Goal: Task Accomplishment & Management: Manage account settings

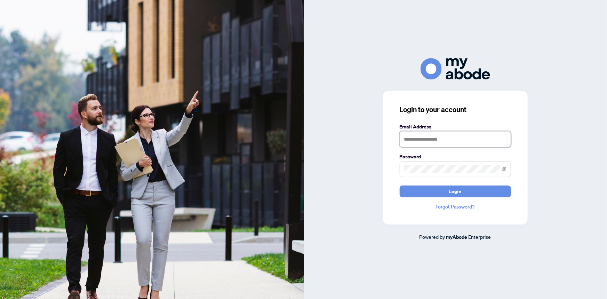
click at [449, 134] on input "text" at bounding box center [454, 139] width 111 height 16
type input "**********"
click at [445, 136] on input "**********" at bounding box center [454, 139] width 111 height 16
click at [504, 168] on icon "eye-invisible" at bounding box center [503, 168] width 5 height 4
click at [464, 193] on button "Login" at bounding box center [454, 191] width 111 height 12
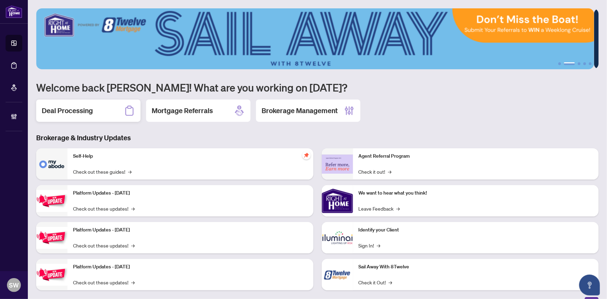
click at [100, 110] on div "Deal Processing" at bounding box center [88, 110] width 104 height 22
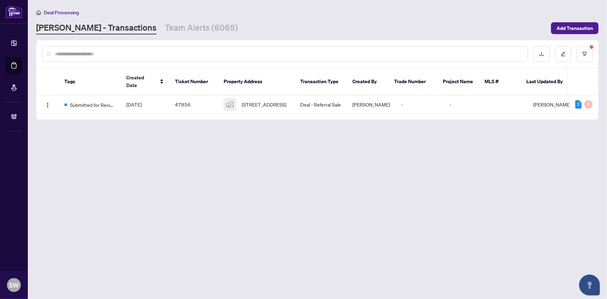
click at [80, 50] on input "text" at bounding box center [288, 54] width 467 height 8
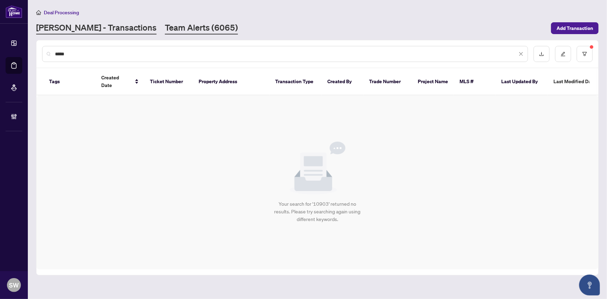
type input "*****"
click at [180, 31] on link "Team Alerts (6065)" at bounding box center [201, 28] width 73 height 13
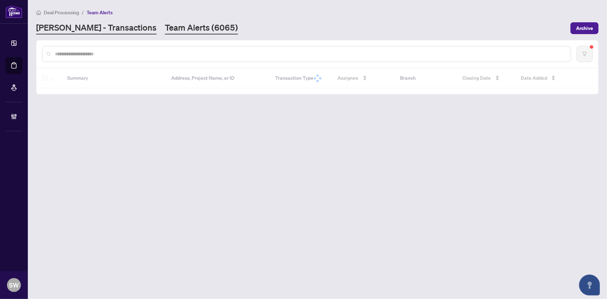
click at [82, 31] on link "[PERSON_NAME] - Transactions" at bounding box center [96, 28] width 120 height 13
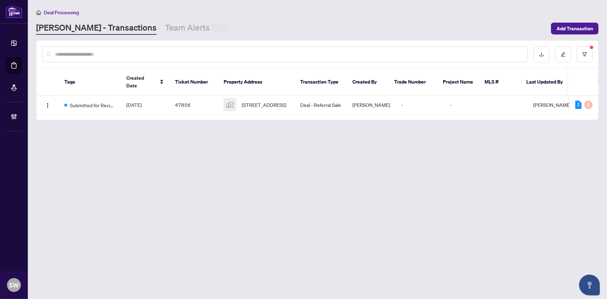
click at [80, 54] on input "text" at bounding box center [288, 54] width 467 height 8
click at [585, 52] on icon "filter" at bounding box center [584, 53] width 5 height 5
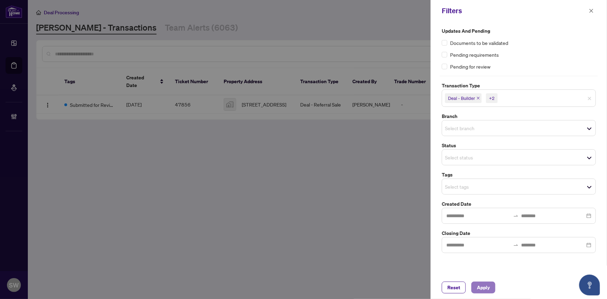
click at [481, 287] on span "Apply" at bounding box center [483, 287] width 13 height 11
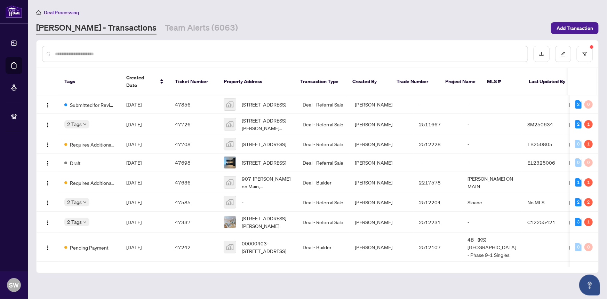
click at [57, 56] on input "text" at bounding box center [288, 54] width 467 height 8
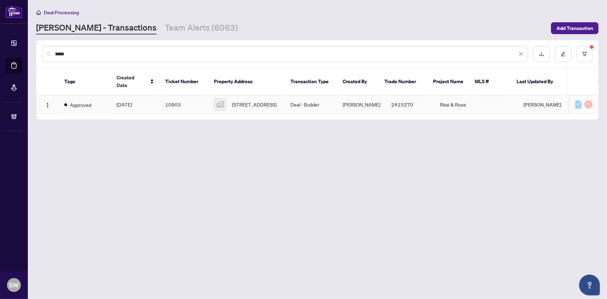
type input "*****"
click at [190, 95] on td "10903" at bounding box center [184, 104] width 49 height 18
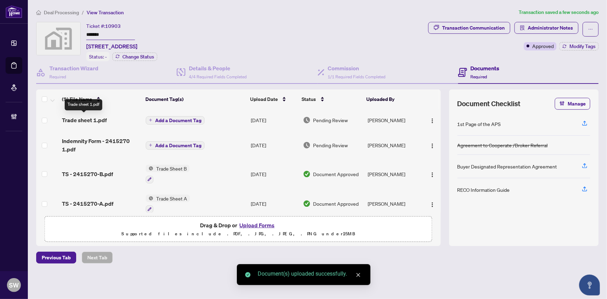
click at [95, 120] on span "Trade sheet 1.pdf" at bounding box center [84, 120] width 45 height 8
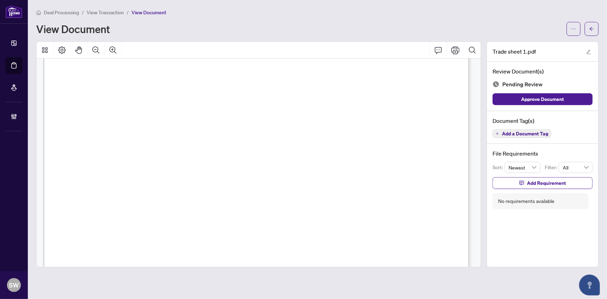
scroll to position [221, 0]
click at [520, 131] on span "Add a Document Tag" at bounding box center [525, 133] width 46 height 5
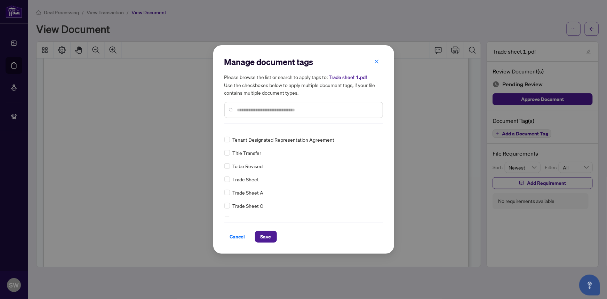
scroll to position [0, 0]
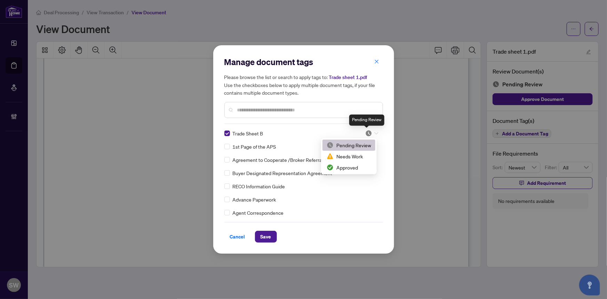
click at [365, 131] on img at bounding box center [368, 133] width 7 height 7
click at [349, 165] on div "Approved" at bounding box center [348, 167] width 44 height 8
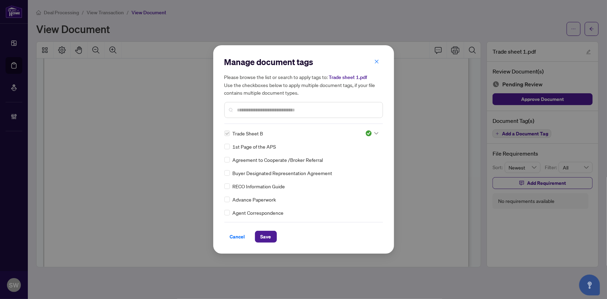
click at [291, 113] on input "text" at bounding box center [307, 110] width 140 height 8
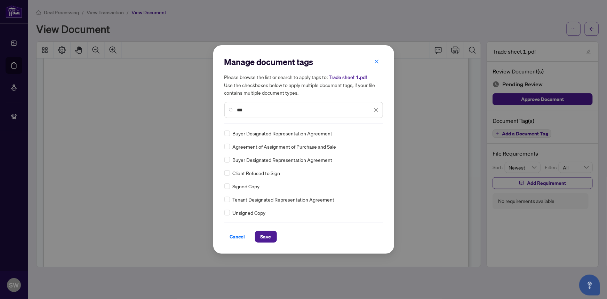
type input "***"
click at [367, 132] on img at bounding box center [368, 133] width 7 height 7
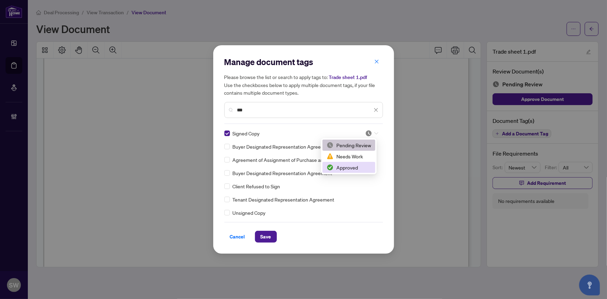
click at [354, 166] on div "Approved" at bounding box center [348, 167] width 44 height 8
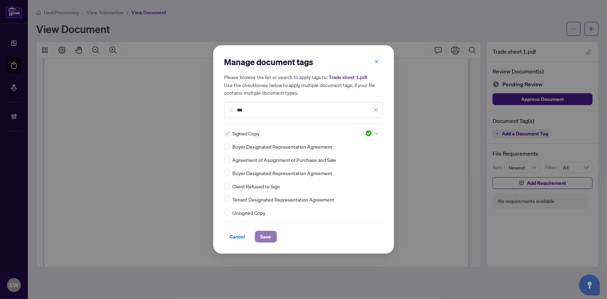
click at [266, 237] on span "Save" at bounding box center [265, 236] width 11 height 11
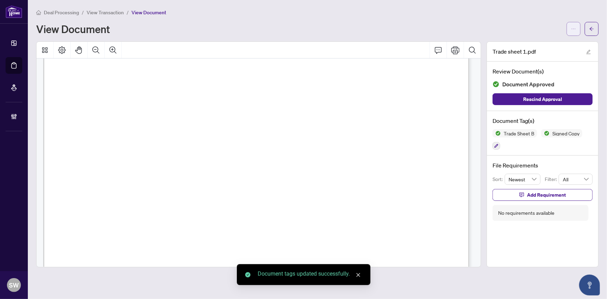
click at [572, 32] on span "button" at bounding box center [573, 28] width 5 height 11
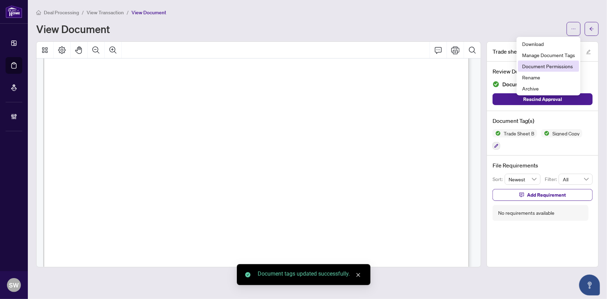
click at [528, 66] on span "Document Permissions" at bounding box center [548, 66] width 53 height 8
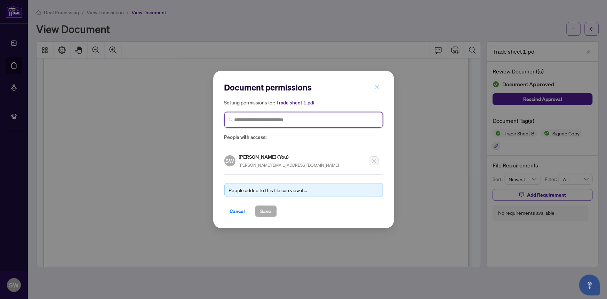
click at [266, 119] on input "search" at bounding box center [306, 119] width 144 height 7
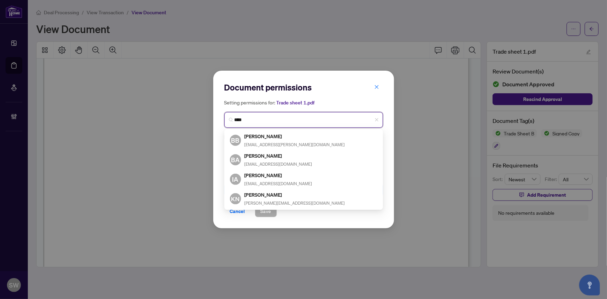
type input "****"
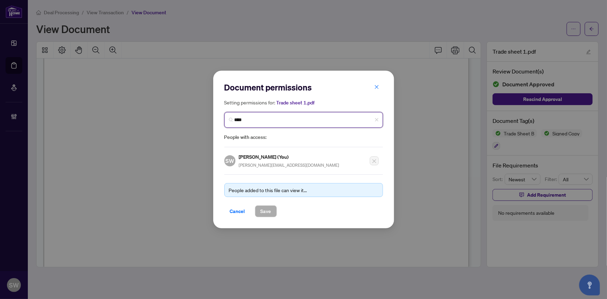
click at [253, 121] on input "****" at bounding box center [306, 119] width 144 height 7
click at [249, 125] on span "****" at bounding box center [303, 120] width 159 height 16
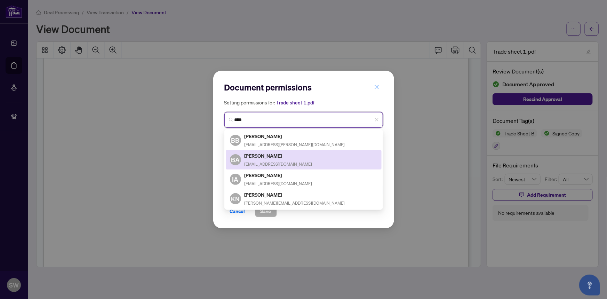
click at [277, 158] on h5 "[PERSON_NAME]" at bounding box center [278, 156] width 68 height 8
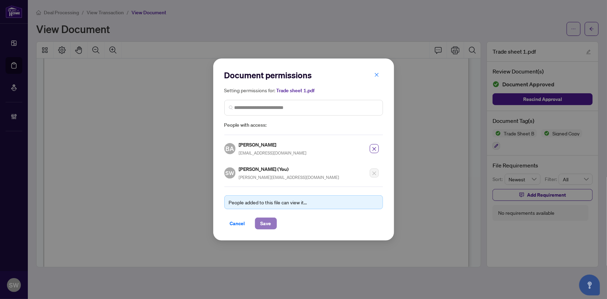
click at [267, 221] on span "Save" at bounding box center [265, 223] width 11 height 11
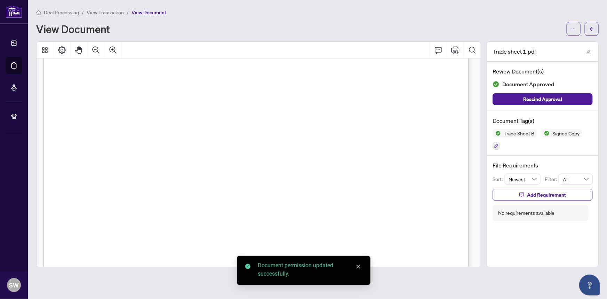
click at [589, 27] on icon "arrow-left" at bounding box center [591, 28] width 5 height 5
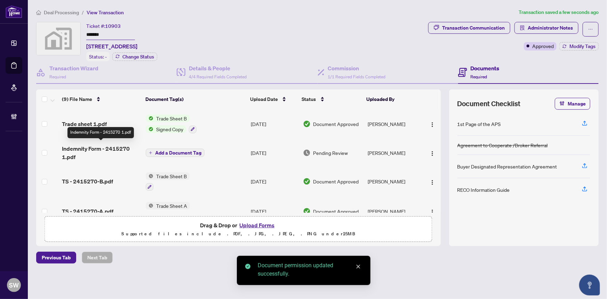
click at [115, 151] on span "Indemnity Form - 2415270 1.pdf" at bounding box center [101, 152] width 79 height 17
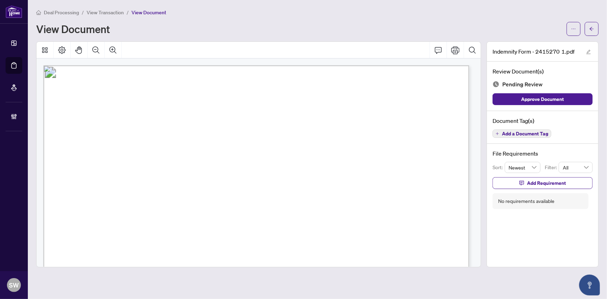
click at [525, 137] on div "Document Tag(s) Add a Document Tag" at bounding box center [542, 127] width 111 height 33
click at [530, 132] on span "Add a Document Tag" at bounding box center [525, 133] width 46 height 5
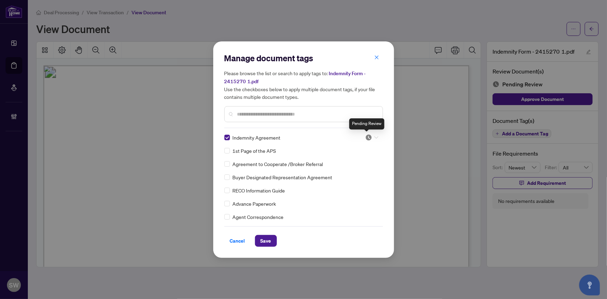
click at [368, 138] on img at bounding box center [368, 137] width 7 height 7
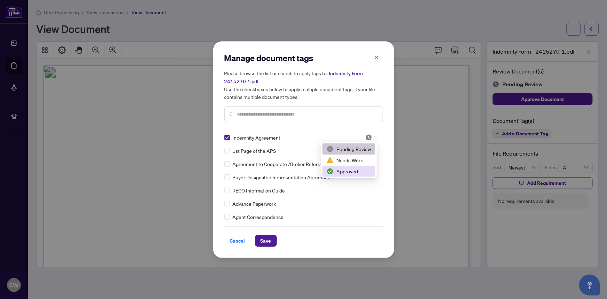
click at [350, 171] on div "Approved" at bounding box center [348, 171] width 44 height 8
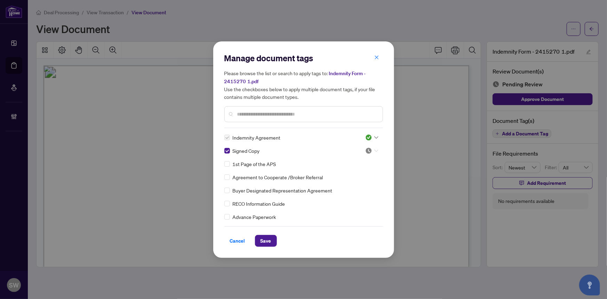
click at [374, 149] on icon at bounding box center [376, 150] width 4 height 3
click at [347, 183] on div "Approved" at bounding box center [348, 184] width 44 height 8
click at [267, 239] on span "Save" at bounding box center [265, 240] width 11 height 11
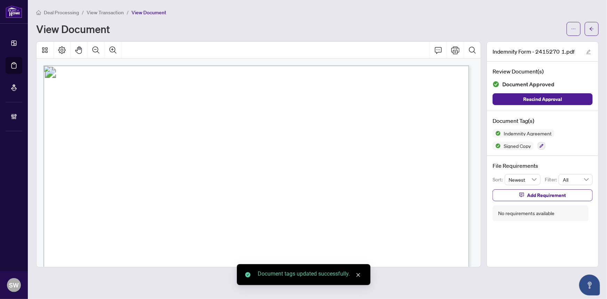
click at [577, 31] on button "button" at bounding box center [573, 29] width 14 height 14
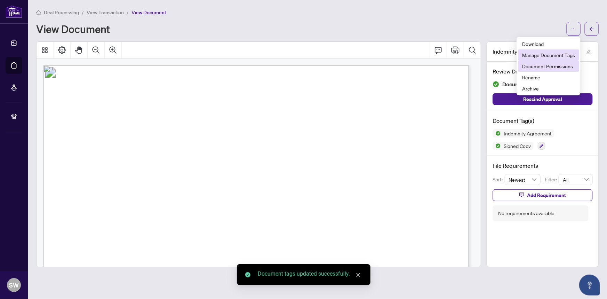
click at [567, 60] on li "Document Permissions" at bounding box center [548, 65] width 61 height 11
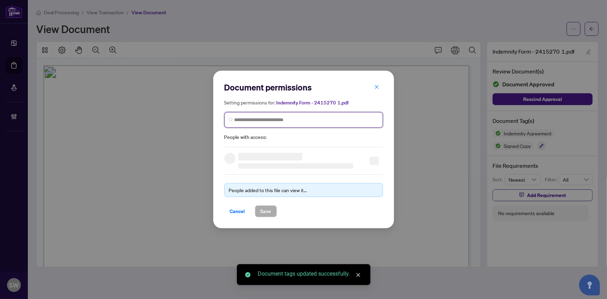
click at [275, 120] on input "search" at bounding box center [306, 119] width 144 height 7
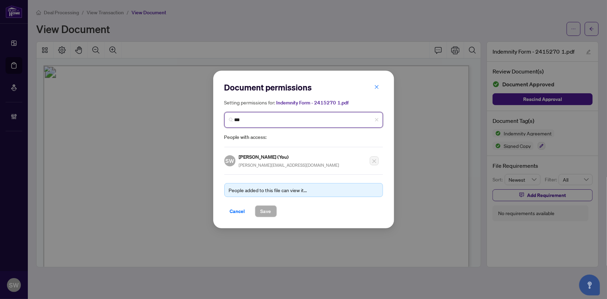
type input "****"
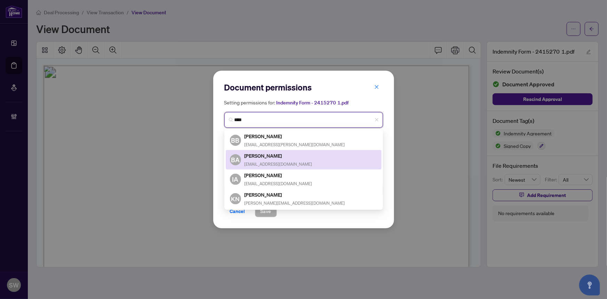
click at [279, 162] on span "[EMAIL_ADDRESS][DOMAIN_NAME]" at bounding box center [278, 163] width 68 height 5
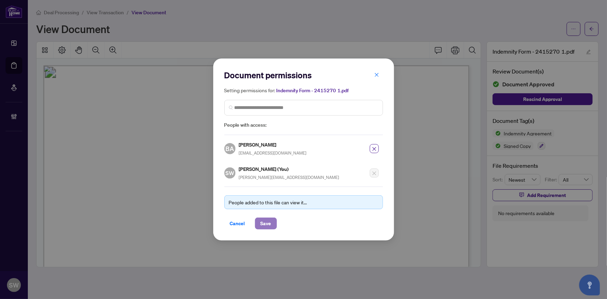
click at [266, 224] on span "Save" at bounding box center [265, 223] width 11 height 11
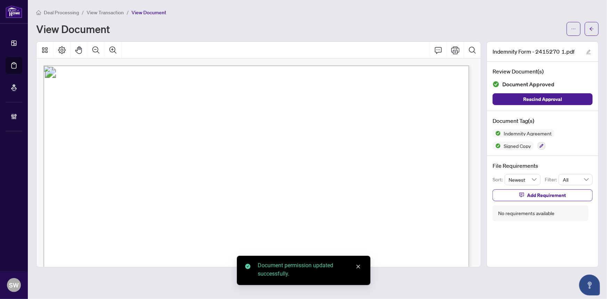
click at [593, 29] on icon "arrow-left" at bounding box center [591, 28] width 5 height 5
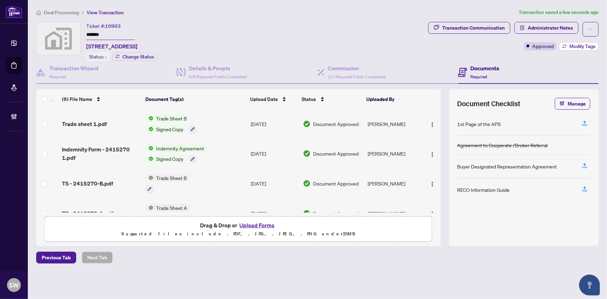
click at [578, 46] on span "Modify Tags" at bounding box center [582, 46] width 26 height 5
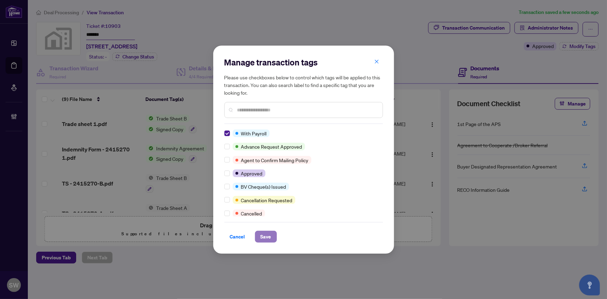
click at [269, 238] on span "Save" at bounding box center [265, 236] width 11 height 11
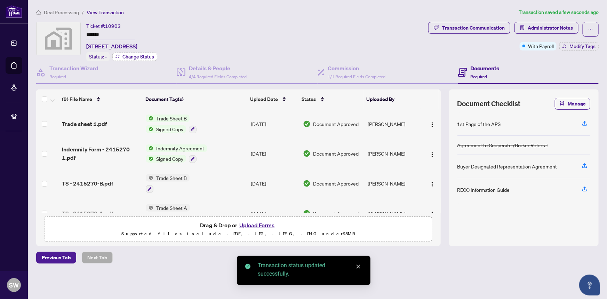
click at [145, 57] on span "Change Status" at bounding box center [138, 56] width 32 height 5
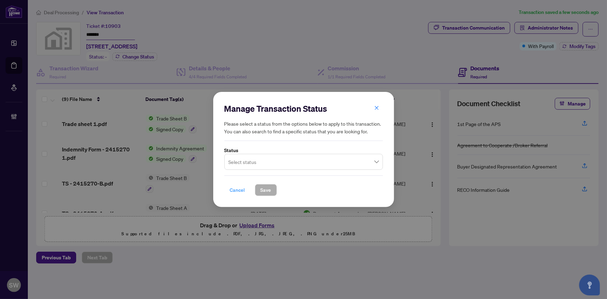
click at [233, 191] on span "Cancel" at bounding box center [237, 189] width 15 height 11
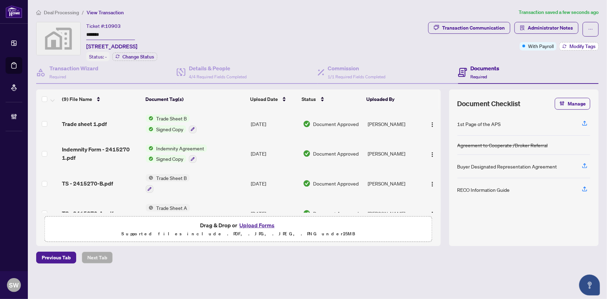
click at [590, 49] on button "Modify Tags" at bounding box center [578, 46] width 39 height 8
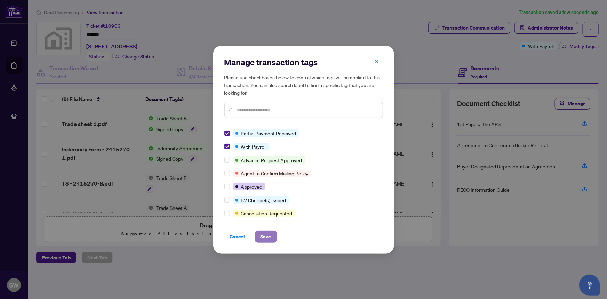
click at [264, 237] on span "Save" at bounding box center [265, 236] width 11 height 11
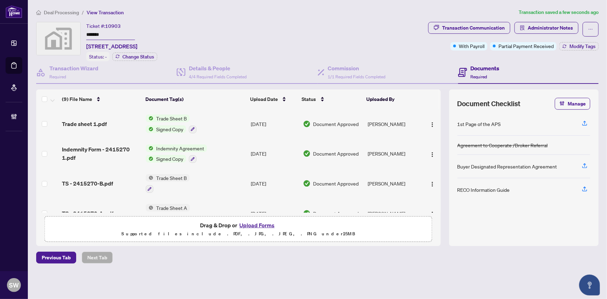
click at [65, 11] on span "Deal Processing" at bounding box center [61, 12] width 35 height 6
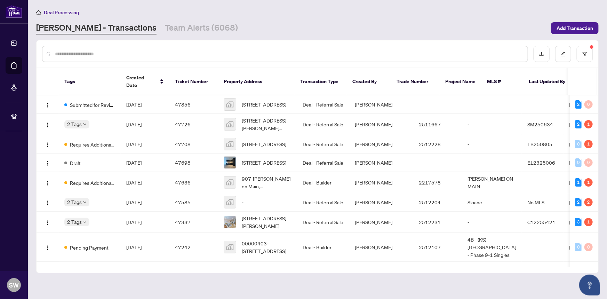
click at [76, 55] on input "text" at bounding box center [288, 54] width 467 height 8
click at [62, 56] on input "text" at bounding box center [288, 54] width 467 height 8
paste input "*******"
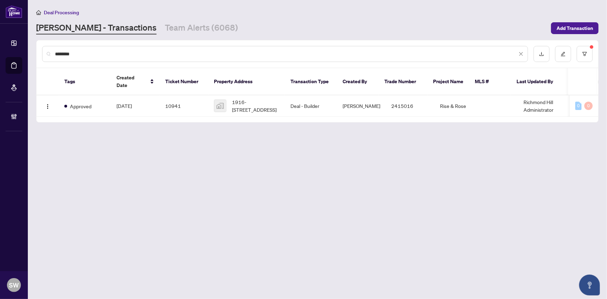
click at [63, 51] on input "*******" at bounding box center [286, 54] width 462 height 8
paste input "text"
type input "*******"
click at [83, 96] on body "Dashboard Deal Processing Mortgage Referrals Brokerage Management SW [PERSON_NA…" at bounding box center [303, 149] width 607 height 299
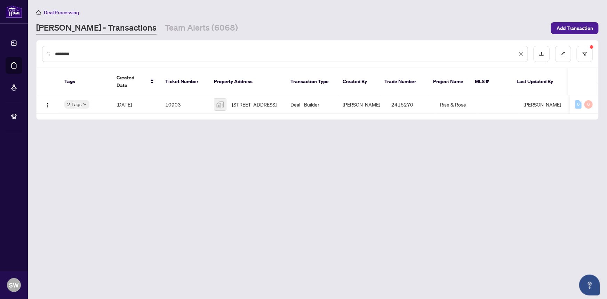
click at [84, 51] on input "*******" at bounding box center [286, 54] width 462 height 8
click at [75, 54] on input "*******" at bounding box center [286, 54] width 462 height 8
click at [127, 101] on td "[DATE]" at bounding box center [135, 104] width 49 height 18
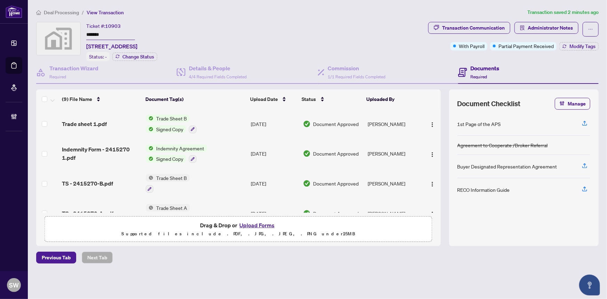
click at [59, 13] on span "Deal Processing" at bounding box center [61, 12] width 35 height 6
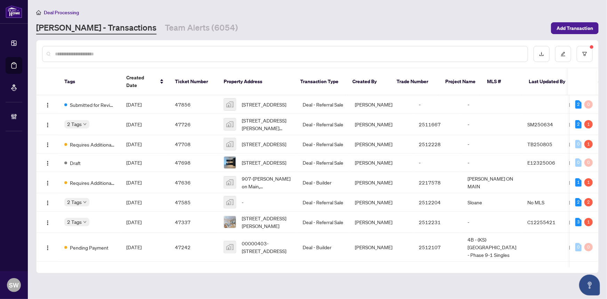
click at [68, 50] on input "text" at bounding box center [288, 54] width 467 height 8
paste input "*******"
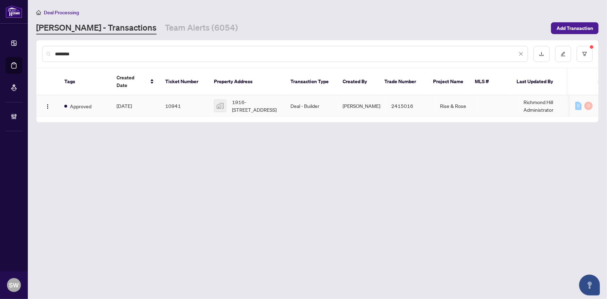
type input "*******"
click at [168, 96] on td "10941" at bounding box center [184, 105] width 49 height 21
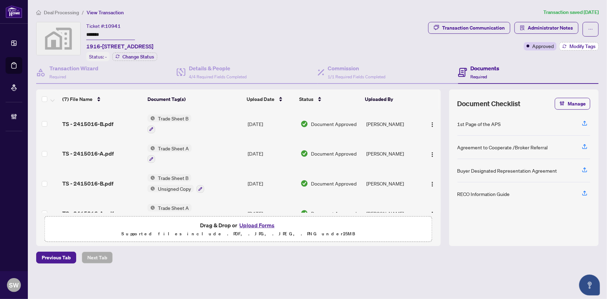
click at [570, 44] on span "Modify Tags" at bounding box center [582, 46] width 26 height 5
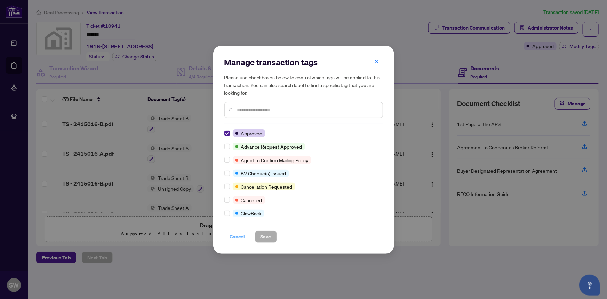
click at [238, 236] on span "Cancel" at bounding box center [237, 236] width 15 height 11
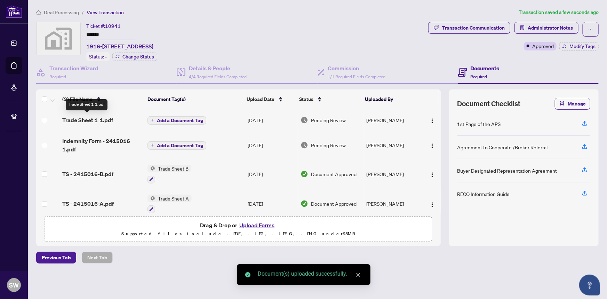
click at [99, 117] on span "Trade Sheet 1 1.pdf" at bounding box center [87, 120] width 51 height 8
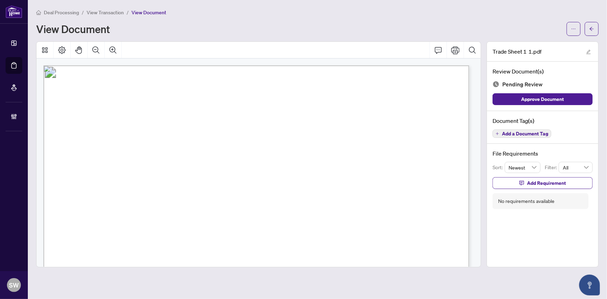
click at [520, 131] on span "Add a Document Tag" at bounding box center [525, 133] width 46 height 5
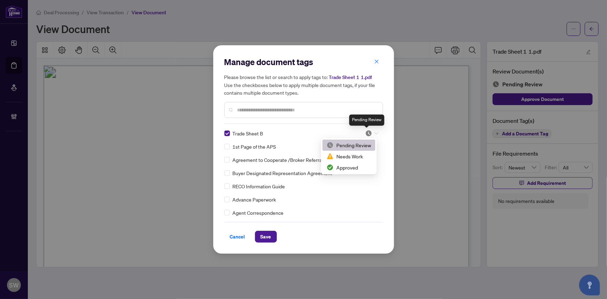
click at [368, 133] on img at bounding box center [368, 133] width 7 height 7
click at [350, 166] on div "Approved" at bounding box center [348, 167] width 44 height 8
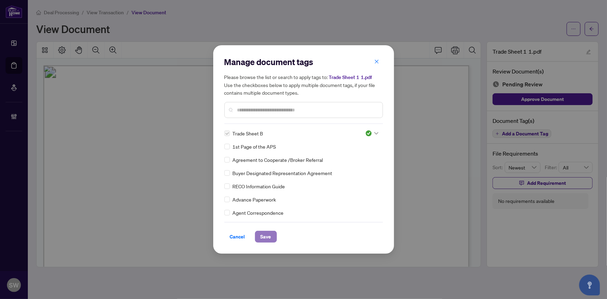
click at [264, 235] on span "Save" at bounding box center [265, 236] width 11 height 11
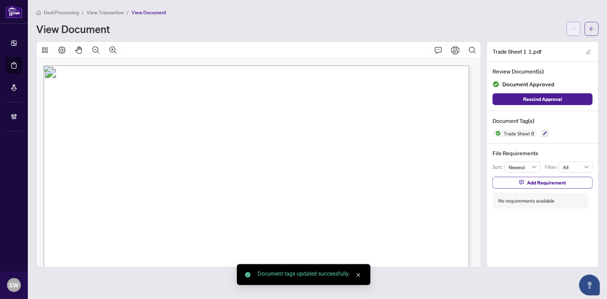
click at [576, 28] on button "button" at bounding box center [573, 29] width 14 height 14
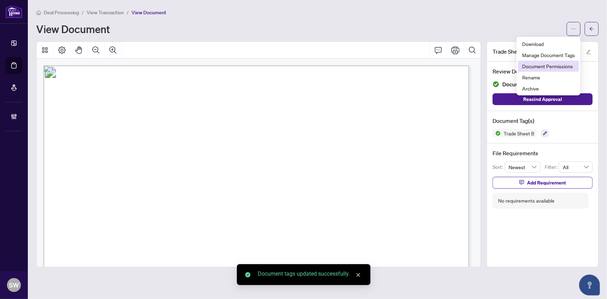
click at [554, 65] on span "Document Permissions" at bounding box center [548, 66] width 53 height 8
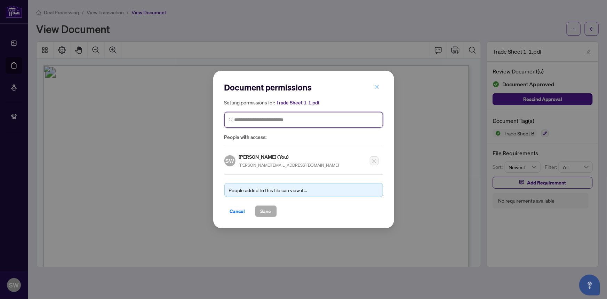
click at [276, 118] on input "search" at bounding box center [306, 119] width 144 height 7
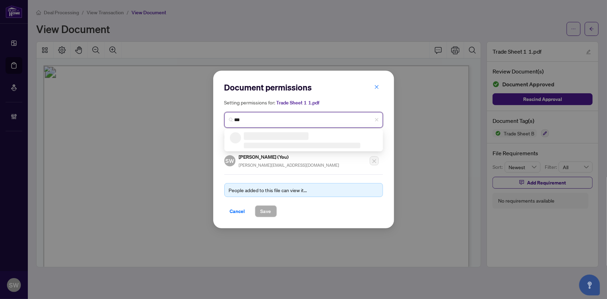
type input "****"
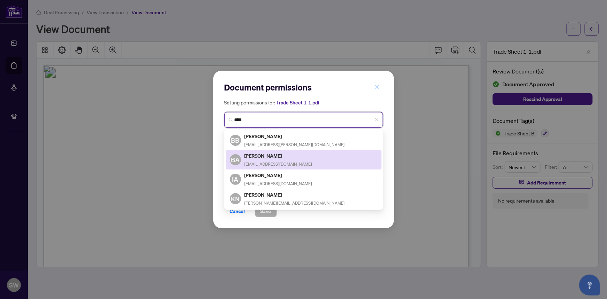
click at [277, 156] on h5 "[PERSON_NAME]" at bounding box center [278, 156] width 68 height 8
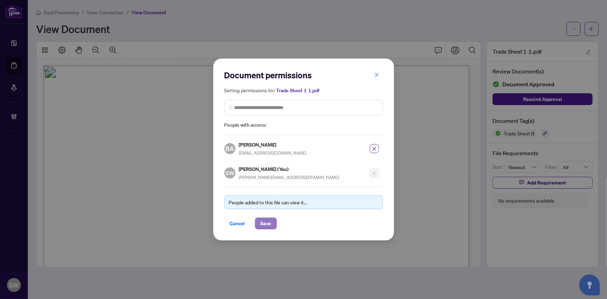
click at [262, 221] on span "Save" at bounding box center [265, 223] width 11 height 11
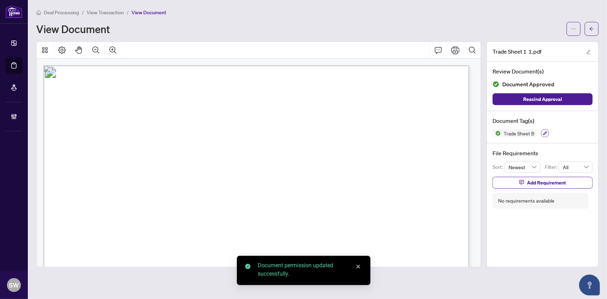
click at [543, 133] on icon "button" at bounding box center [545, 133] width 4 height 4
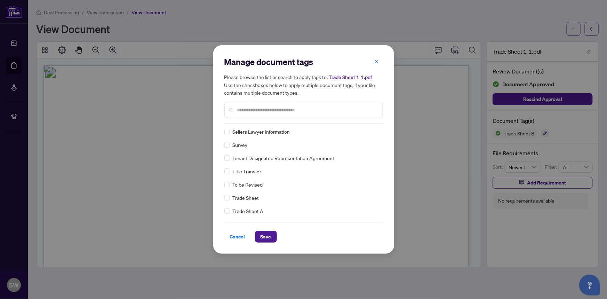
scroll to position [2, 0]
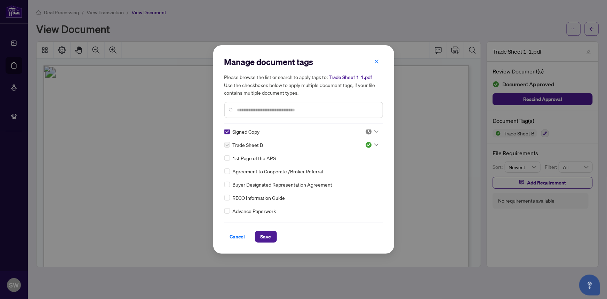
click at [367, 134] on img at bounding box center [368, 131] width 7 height 7
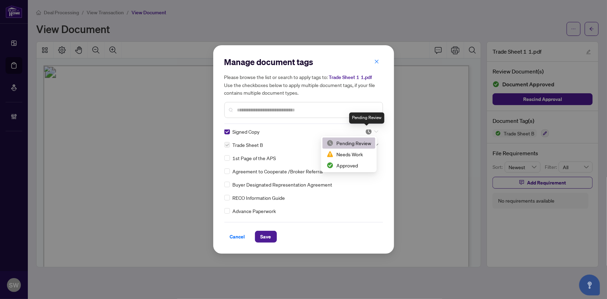
scroll to position [0, 0]
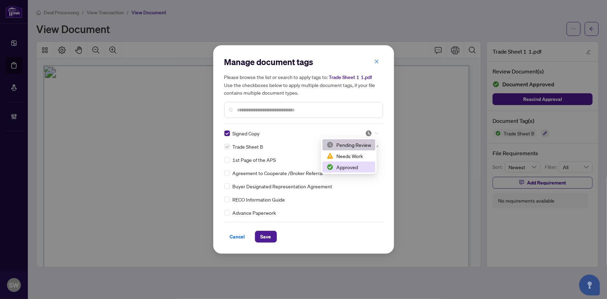
click at [349, 165] on div "Approved" at bounding box center [348, 167] width 44 height 8
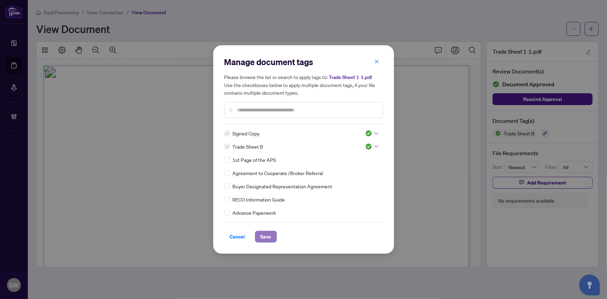
click at [265, 237] on span "Save" at bounding box center [265, 236] width 11 height 11
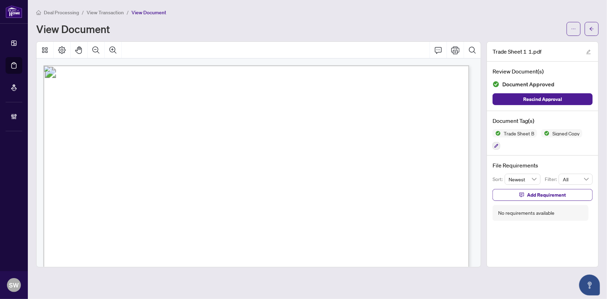
click at [592, 29] on icon "arrow-left" at bounding box center [591, 28] width 5 height 5
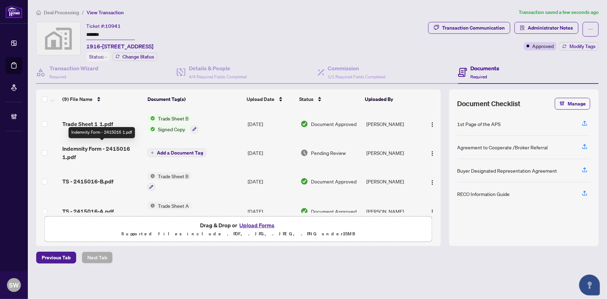
click at [108, 153] on span "Indemnity Form - 2415016 1.pdf" at bounding box center [102, 152] width 80 height 17
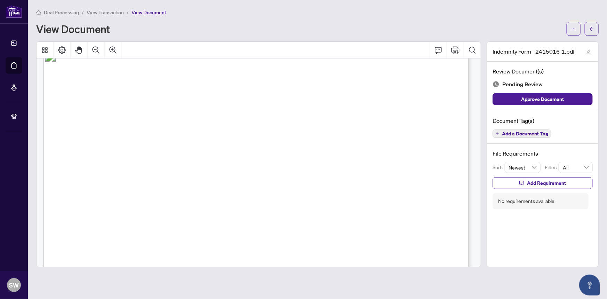
scroll to position [2279, 0]
click at [527, 135] on span "Add a Document Tag" at bounding box center [525, 133] width 46 height 5
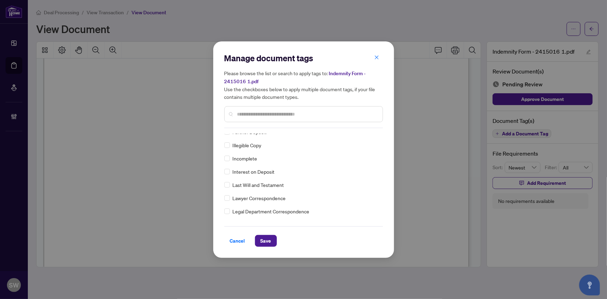
scroll to position [0, 0]
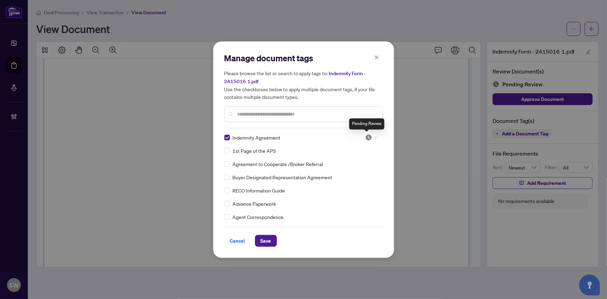
click at [365, 137] on img at bounding box center [368, 137] width 7 height 7
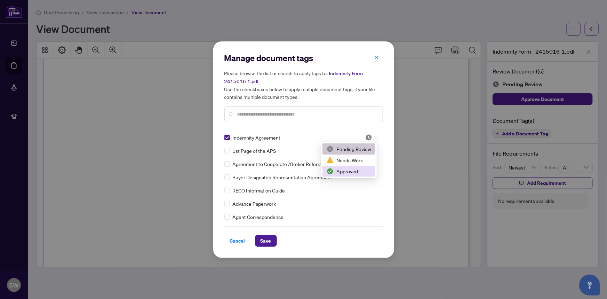
click at [352, 172] on div "Approved" at bounding box center [348, 171] width 44 height 8
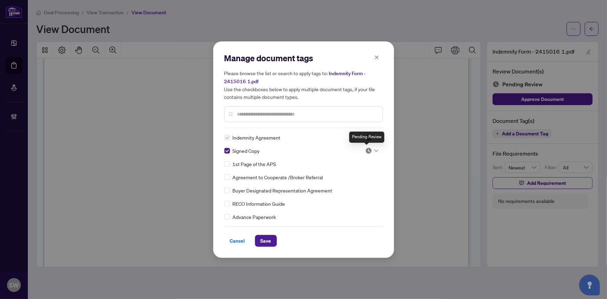
click at [366, 147] on img at bounding box center [368, 150] width 7 height 7
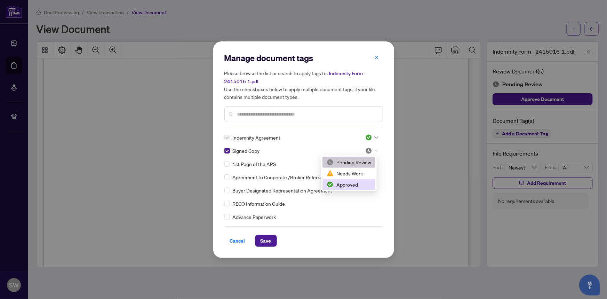
click at [345, 186] on div "Approved" at bounding box center [348, 184] width 44 height 8
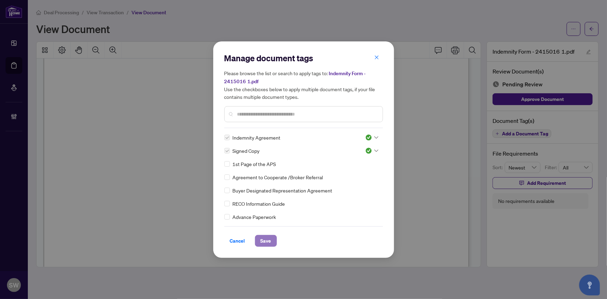
click at [263, 241] on span "Save" at bounding box center [265, 240] width 11 height 11
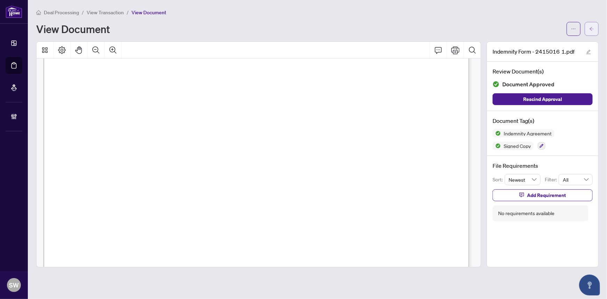
click at [594, 30] on button "button" at bounding box center [591, 29] width 14 height 14
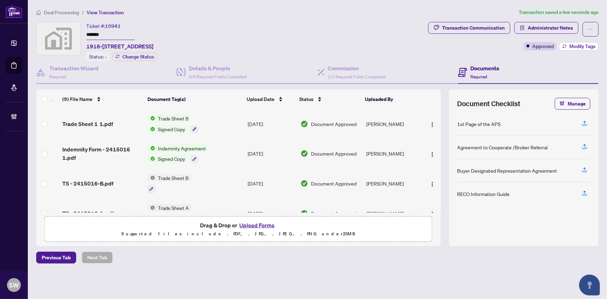
click at [587, 44] on span "Modify Tags" at bounding box center [582, 46] width 26 height 5
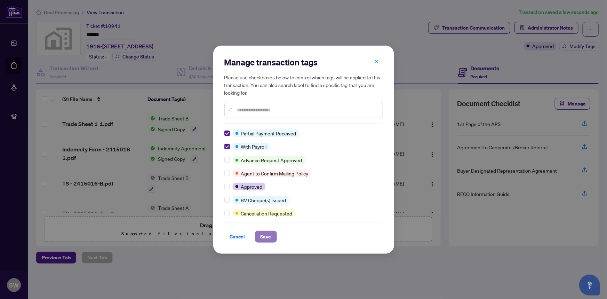
click at [273, 234] on button "Save" at bounding box center [266, 236] width 22 height 12
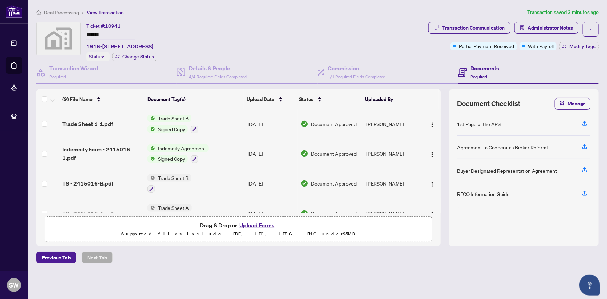
click at [57, 12] on span "Deal Processing" at bounding box center [61, 12] width 35 height 6
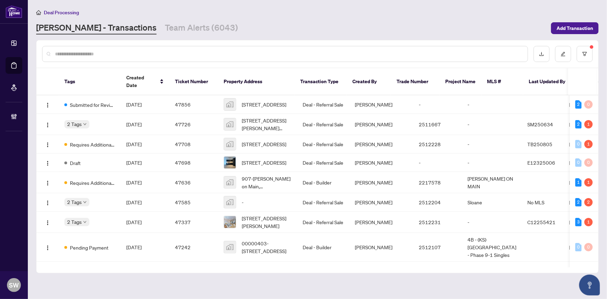
click at [122, 54] on input "text" at bounding box center [288, 54] width 467 height 8
paste input "*******"
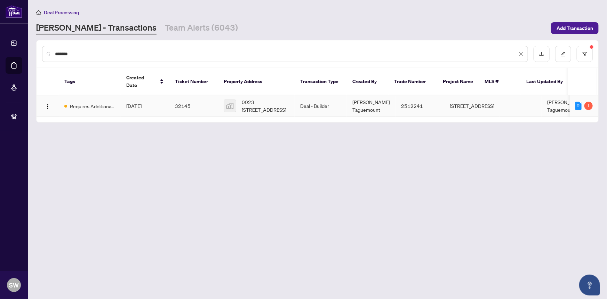
type input "*******"
click at [141, 108] on span "[DATE]" at bounding box center [133, 106] width 15 height 6
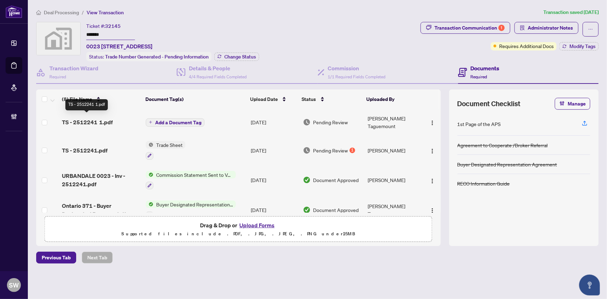
click at [108, 118] on span "TS - 2512241 1.pdf" at bounding box center [87, 122] width 51 height 8
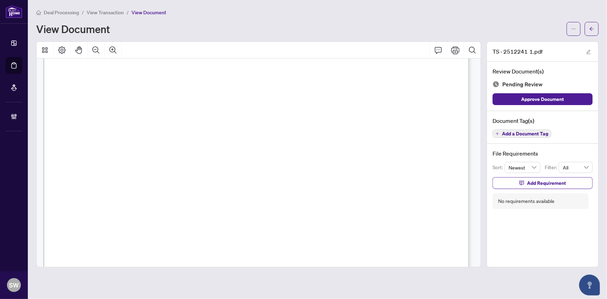
scroll to position [221, 0]
click at [532, 136] on button "Add a Document Tag" at bounding box center [521, 133] width 59 height 8
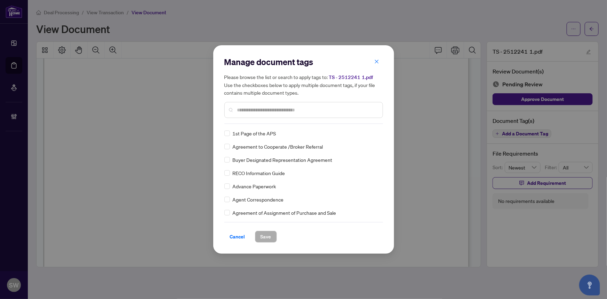
click at [260, 111] on input "text" at bounding box center [307, 110] width 140 height 8
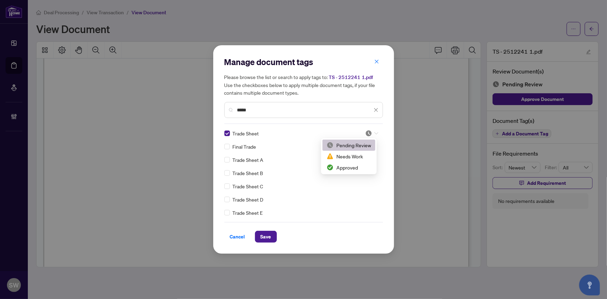
click at [371, 131] on div at bounding box center [371, 133] width 13 height 7
drag, startPoint x: 351, startPoint y: 165, endPoint x: 340, endPoint y: 153, distance: 16.7
click at [351, 164] on div "Approved" at bounding box center [348, 167] width 44 height 8
click at [247, 108] on input "*****" at bounding box center [304, 110] width 135 height 8
drag, startPoint x: 253, startPoint y: 108, endPoint x: 198, endPoint y: 106, distance: 54.9
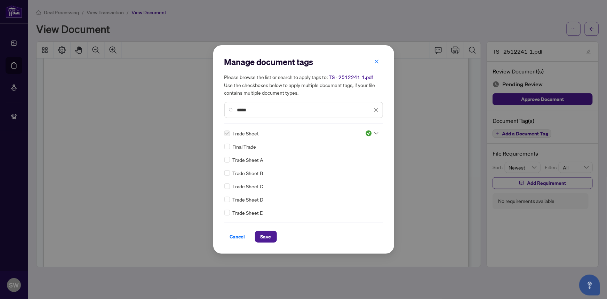
click at [198, 106] on div "Manage document tags Please browse the list or search to apply tags to: TS - 25…" at bounding box center [303, 149] width 607 height 299
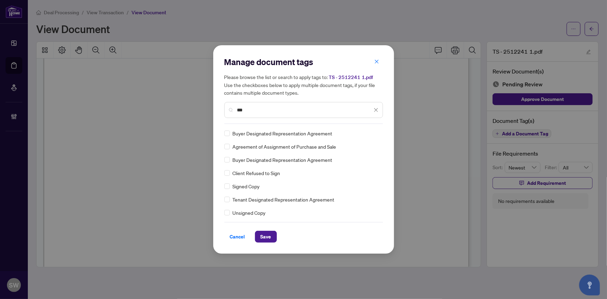
type input "***"
click at [367, 132] on img at bounding box center [368, 133] width 7 height 7
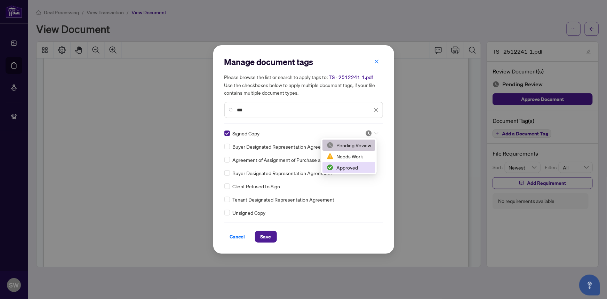
click at [354, 169] on div "Approved" at bounding box center [348, 167] width 44 height 8
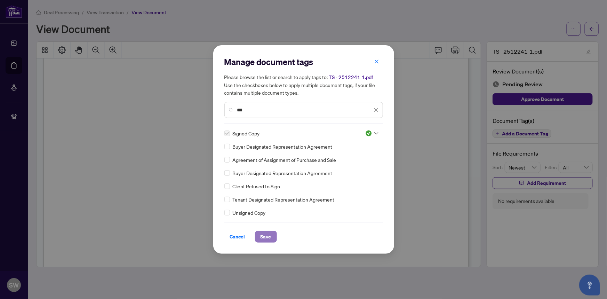
click at [265, 240] on span "Save" at bounding box center [265, 236] width 11 height 11
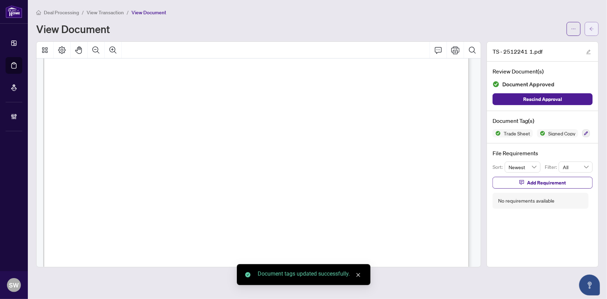
click at [592, 30] on icon "arrow-left" at bounding box center [591, 28] width 5 height 5
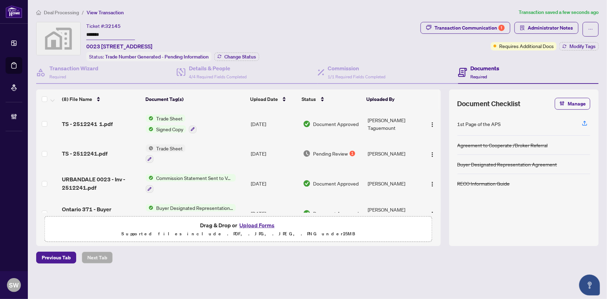
click at [104, 147] on td "TS - 2512241.pdf" at bounding box center [101, 154] width 84 height 30
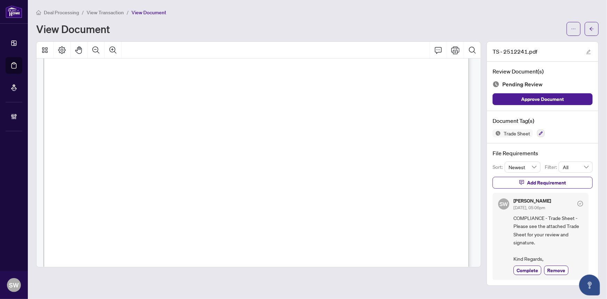
scroll to position [63, 0]
click at [521, 268] on span "Complete" at bounding box center [527, 269] width 22 height 7
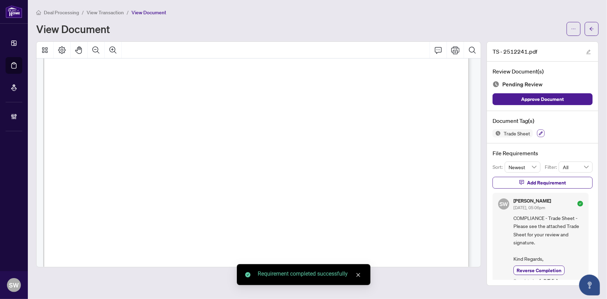
click at [539, 133] on icon "button" at bounding box center [540, 133] width 4 height 4
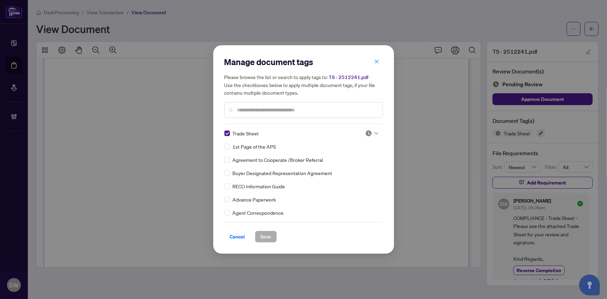
drag, startPoint x: 368, startPoint y: 132, endPoint x: 367, endPoint y: 136, distance: 3.9
click at [368, 132] on img at bounding box center [368, 133] width 7 height 7
drag, startPoint x: 347, startPoint y: 168, endPoint x: 290, endPoint y: 200, distance: 65.7
click at [347, 168] on div "Approved" at bounding box center [348, 167] width 44 height 8
click at [260, 236] on span "Save" at bounding box center [265, 236] width 11 height 11
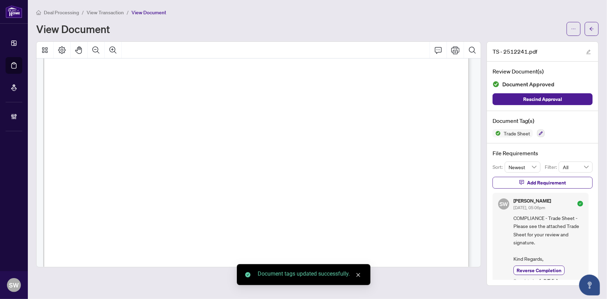
click at [593, 31] on span "button" at bounding box center [591, 28] width 5 height 11
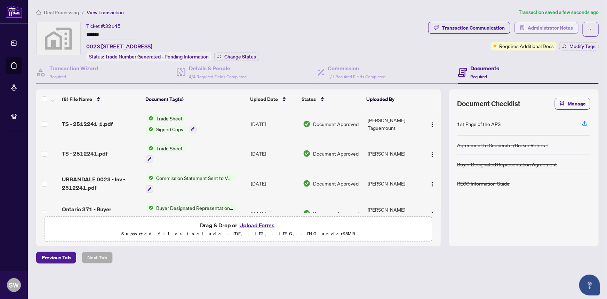
click at [550, 29] on span "Administrator Notes" at bounding box center [549, 27] width 45 height 11
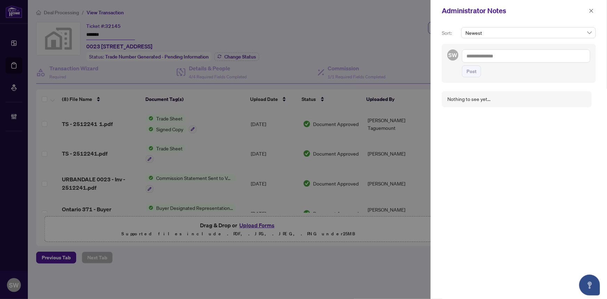
click at [504, 56] on textarea at bounding box center [526, 55] width 128 height 13
paste textarea "**********"
type textarea "**********"
click at [472, 70] on span "Post" at bounding box center [471, 71] width 10 height 11
click at [590, 10] on icon "close" at bounding box center [590, 10] width 5 height 5
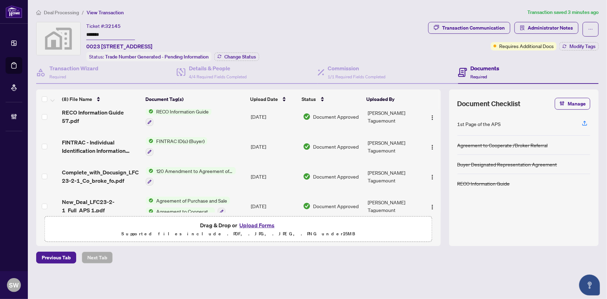
scroll to position [135, 0]
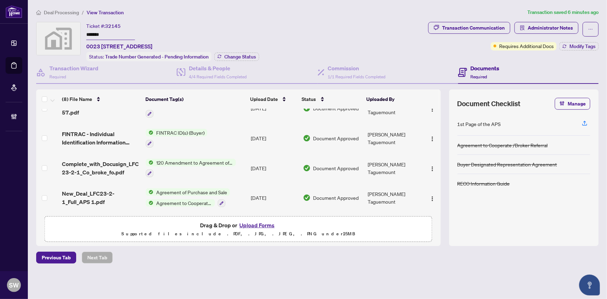
click at [59, 139] on td "FINTRAC - Individual Identification Information Record 64.pdf" at bounding box center [101, 138] width 84 height 30
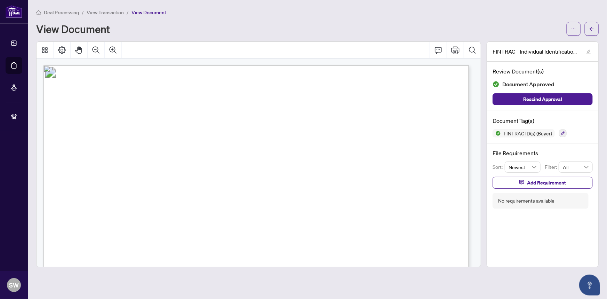
click at [102, 11] on span "View Transaction" at bounding box center [105, 12] width 37 height 6
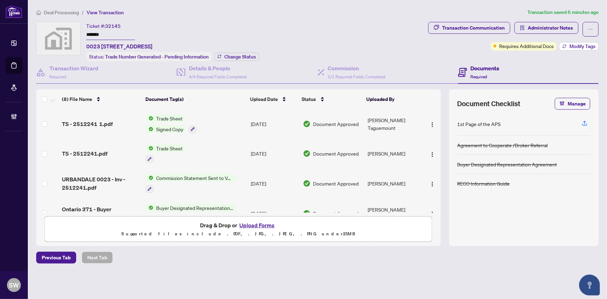
click at [578, 46] on span "Modify Tags" at bounding box center [582, 46] width 26 height 5
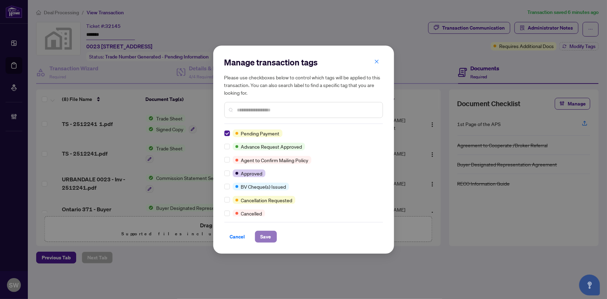
click at [265, 233] on span "Save" at bounding box center [265, 236] width 11 height 11
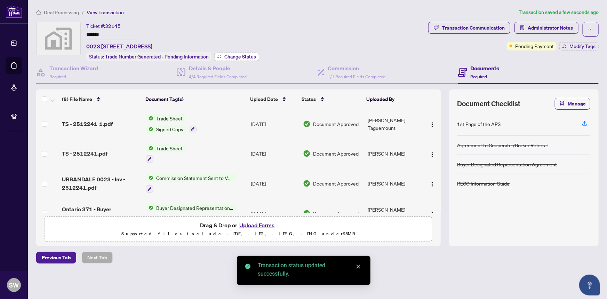
click at [231, 54] on span "Change Status" at bounding box center [240, 56] width 32 height 5
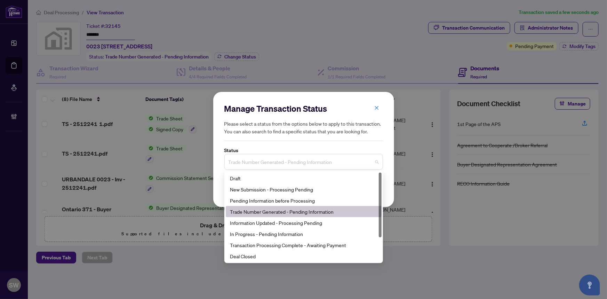
click at [285, 163] on span "Trade Number Generated - Pending Information" at bounding box center [303, 161] width 150 height 13
drag, startPoint x: 295, startPoint y: 233, endPoint x: 296, endPoint y: 241, distance: 8.3
click at [295, 241] on div "Draft New Submission - Processing Pending Pending Information before Processing…" at bounding box center [304, 227] width 156 height 111
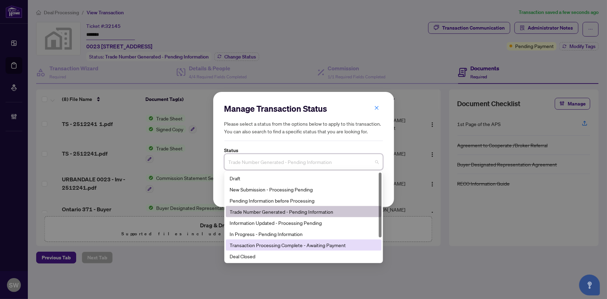
click at [297, 243] on div "Transaction Processing Complete - Awaiting Payment" at bounding box center [303, 245] width 147 height 8
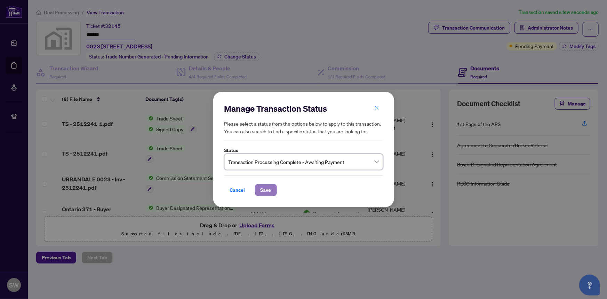
click at [265, 189] on span "Save" at bounding box center [265, 189] width 11 height 11
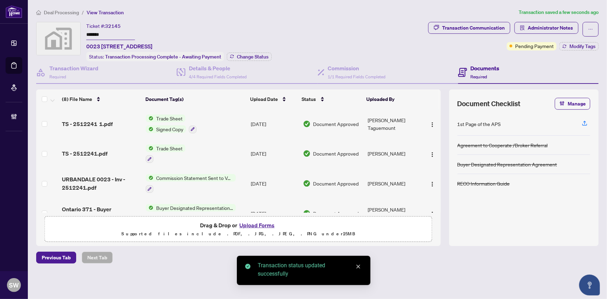
click at [63, 12] on span "Deal Processing" at bounding box center [61, 12] width 35 height 6
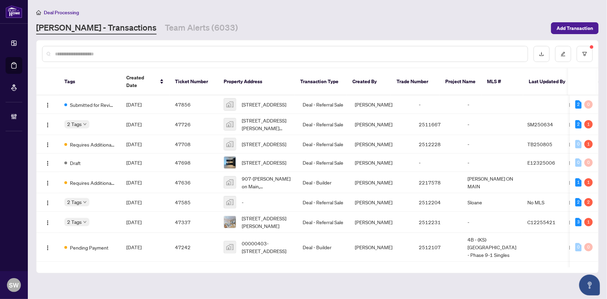
click at [109, 58] on div at bounding box center [285, 54] width 486 height 16
click at [81, 52] on input "text" at bounding box center [288, 54] width 467 height 8
paste input "*******"
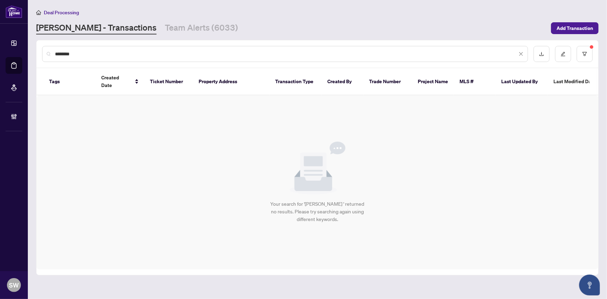
click at [89, 8] on div "Deal Processing" at bounding box center [317, 12] width 562 height 8
click at [66, 54] on input "*******" at bounding box center [286, 54] width 462 height 8
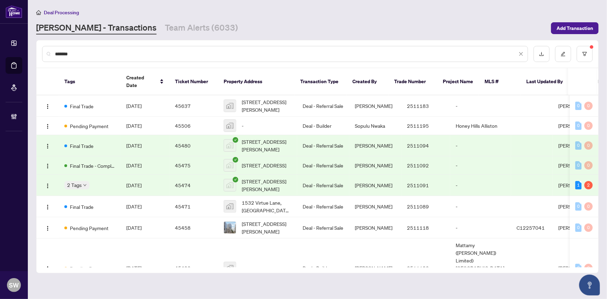
type input "*******"
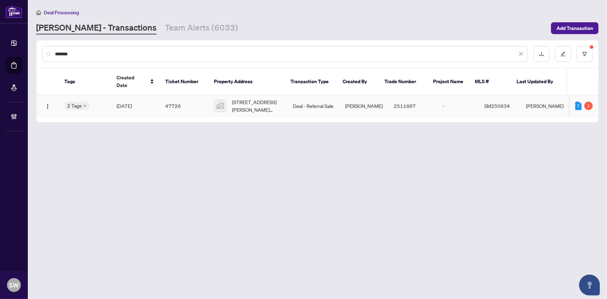
click at [191, 99] on td "47726" at bounding box center [184, 105] width 49 height 21
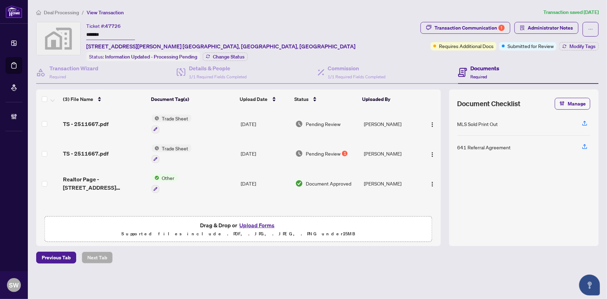
click at [108, 123] on div "TS - 2511667.pdf" at bounding box center [104, 124] width 83 height 8
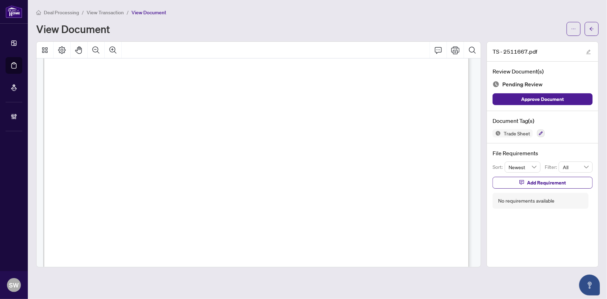
scroll to position [189, 0]
click at [540, 132] on icon "button" at bounding box center [541, 133] width 4 height 4
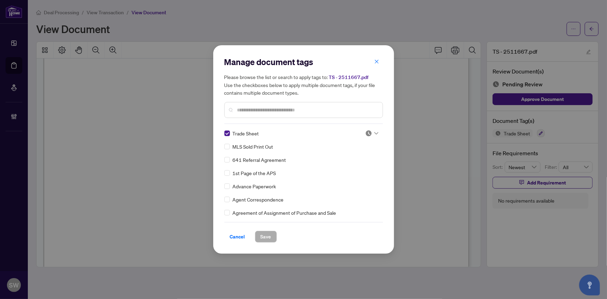
click at [371, 132] on div at bounding box center [371, 133] width 13 height 7
click at [354, 165] on div "Approved" at bounding box center [348, 167] width 44 height 8
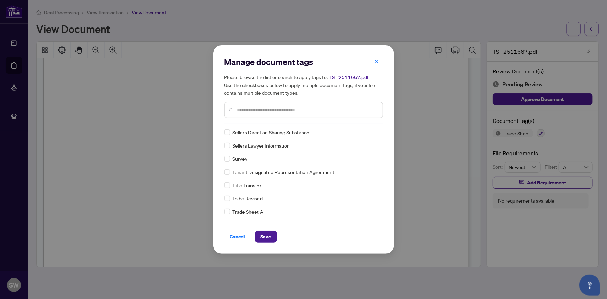
scroll to position [0, 0]
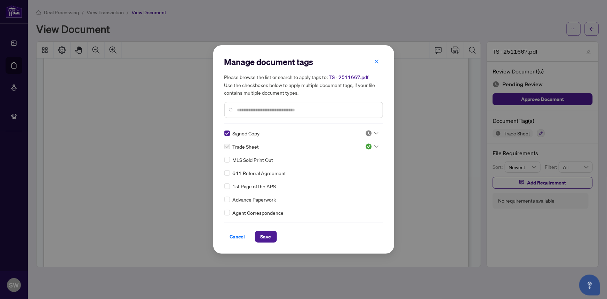
click at [367, 131] on img at bounding box center [368, 133] width 7 height 7
click at [352, 165] on div "Approved" at bounding box center [348, 167] width 44 height 8
click at [266, 236] on span "Save" at bounding box center [265, 236] width 11 height 11
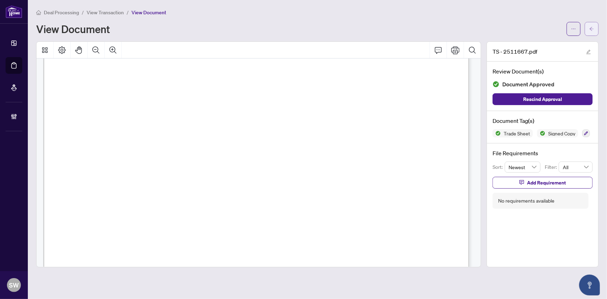
click at [592, 27] on icon "arrow-left" at bounding box center [591, 28] width 5 height 5
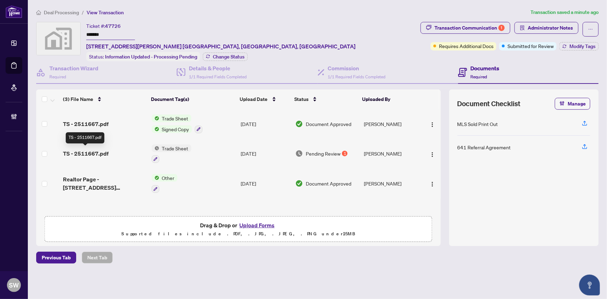
click at [99, 151] on span "TS - 2511667.pdf" at bounding box center [86, 153] width 46 height 8
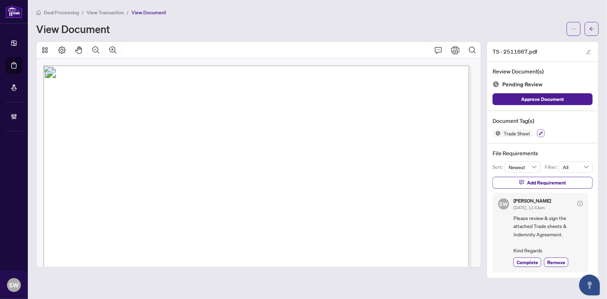
click at [539, 132] on icon "button" at bounding box center [541, 133] width 4 height 4
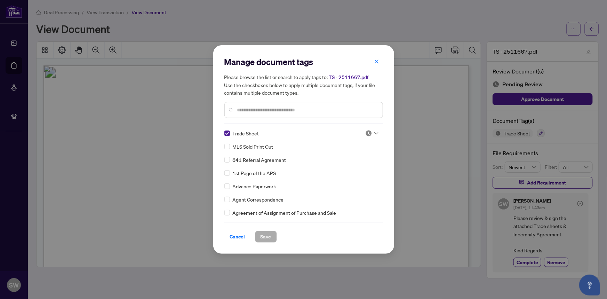
click at [374, 132] on icon at bounding box center [376, 133] width 4 height 3
click at [355, 165] on div "Approved" at bounding box center [348, 167] width 44 height 8
click at [262, 234] on span "Save" at bounding box center [265, 236] width 11 height 11
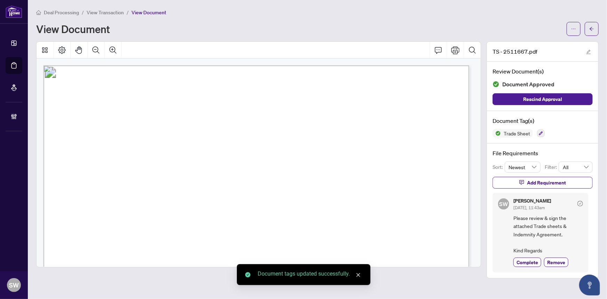
click at [529, 260] on span "Complete" at bounding box center [527, 261] width 22 height 7
click at [596, 29] on button "button" at bounding box center [591, 29] width 14 height 14
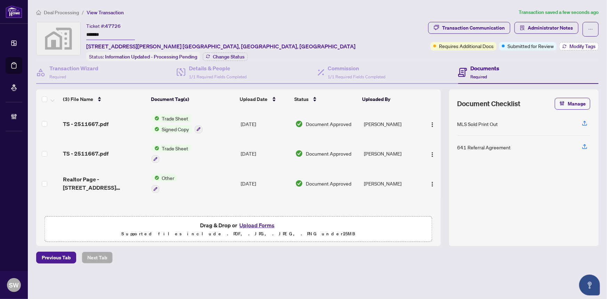
click at [582, 46] on span "Modify Tags" at bounding box center [582, 46] width 26 height 5
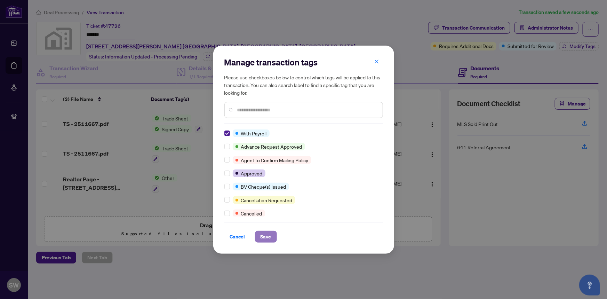
click at [264, 235] on span "Save" at bounding box center [265, 236] width 11 height 11
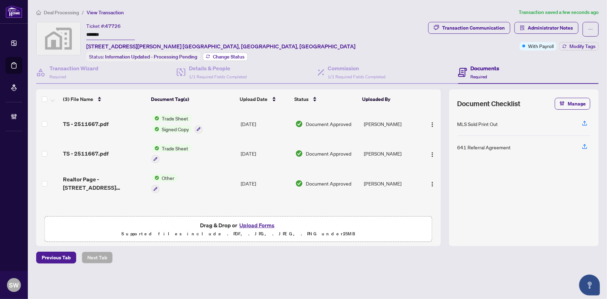
click at [227, 58] on span "Change Status" at bounding box center [229, 56] width 32 height 5
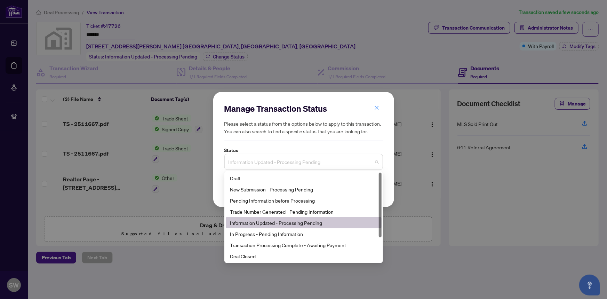
click at [316, 161] on span "Information Updated - Processing Pending" at bounding box center [303, 161] width 150 height 13
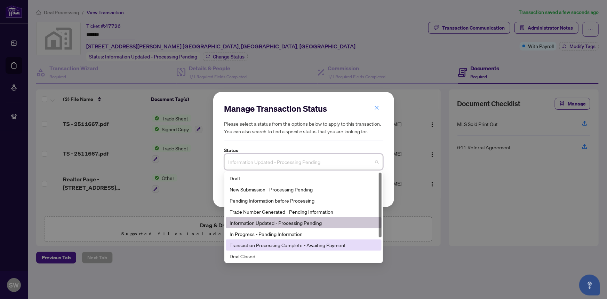
click at [256, 254] on div "Draft New Submission - Processing Pending Pending Information before Processing…" at bounding box center [304, 227] width 156 height 111
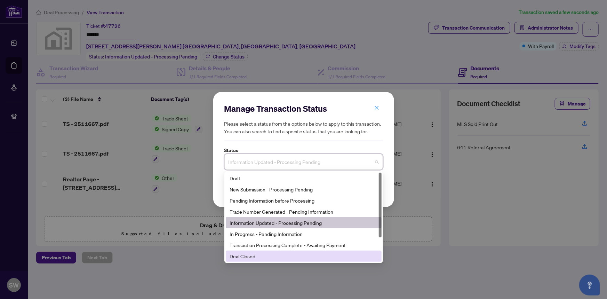
click at [255, 254] on div "Deal Closed" at bounding box center [303, 256] width 147 height 8
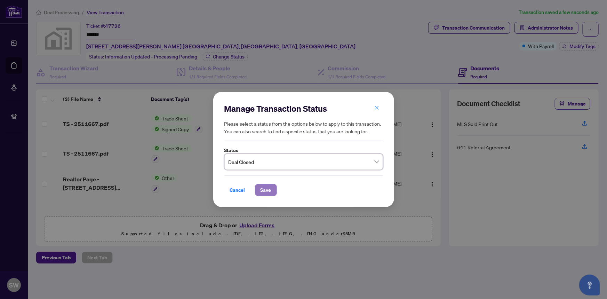
click at [267, 192] on span "Save" at bounding box center [265, 189] width 11 height 11
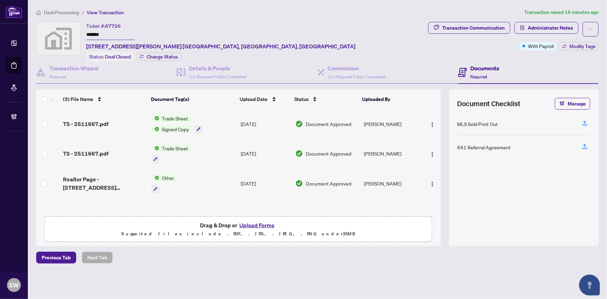
click at [61, 10] on span "Deal Processing" at bounding box center [61, 12] width 35 height 6
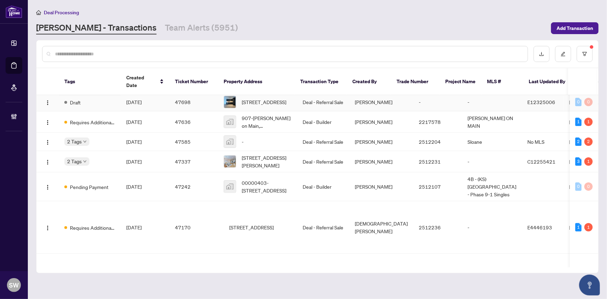
scroll to position [63, 0]
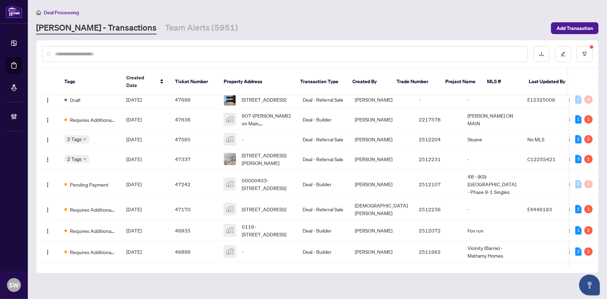
drag, startPoint x: 180, startPoint y: 161, endPoint x: 143, endPoint y: 53, distance: 114.2
click at [143, 53] on input "text" at bounding box center [288, 54] width 467 height 8
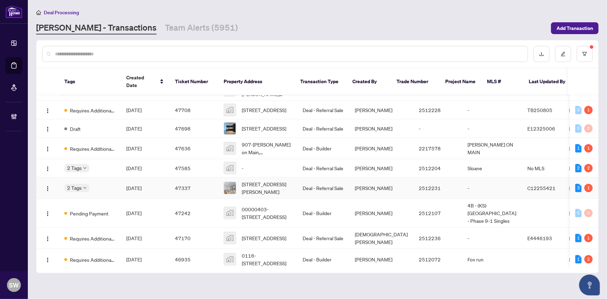
scroll to position [0, 0]
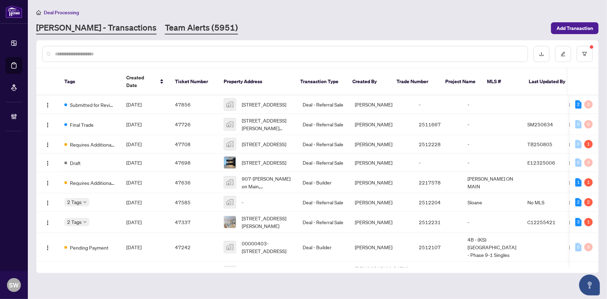
click at [173, 26] on link "Team Alerts (5951)" at bounding box center [201, 28] width 73 height 13
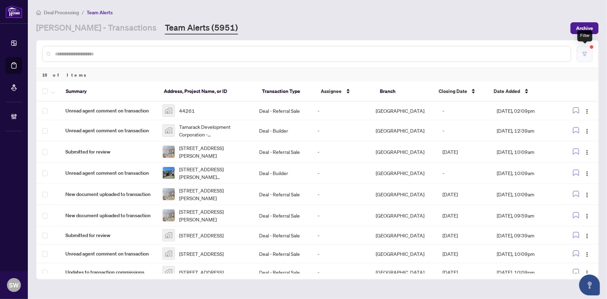
click at [587, 54] on button "button" at bounding box center [584, 54] width 16 height 16
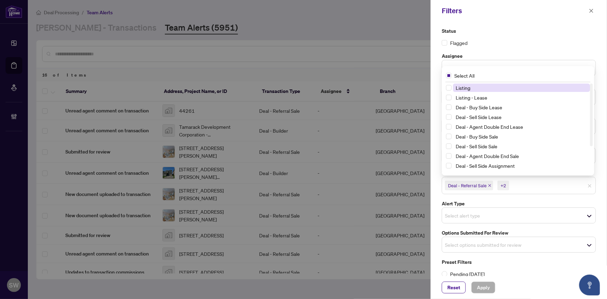
click at [502, 185] on div "+2" at bounding box center [503, 185] width 6 height 7
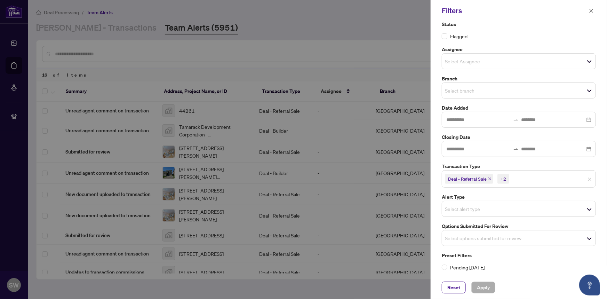
click at [532, 195] on label "Alert Type" at bounding box center [518, 197] width 154 height 8
click at [593, 11] on icon "close" at bounding box center [590, 10] width 5 height 5
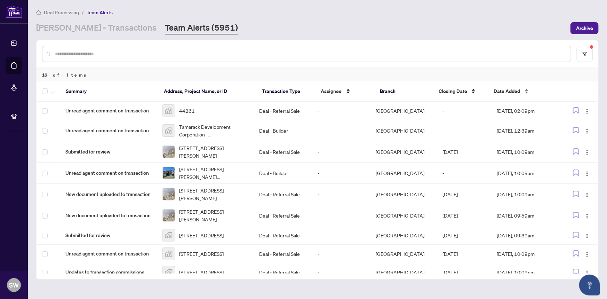
click at [526, 87] on div "Date Added" at bounding box center [523, 91] width 59 height 8
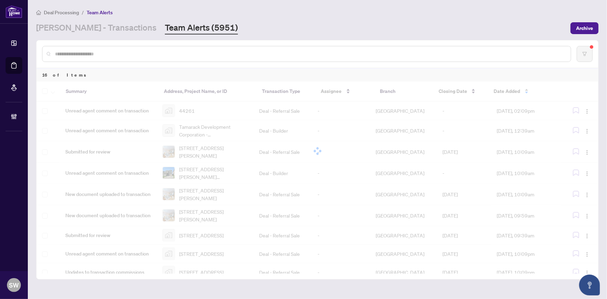
click at [526, 87] on div at bounding box center [316, 150] width 561 height 139
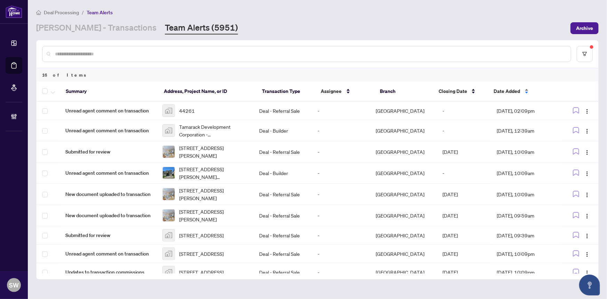
click at [525, 88] on div "Date Added" at bounding box center [523, 91] width 59 height 8
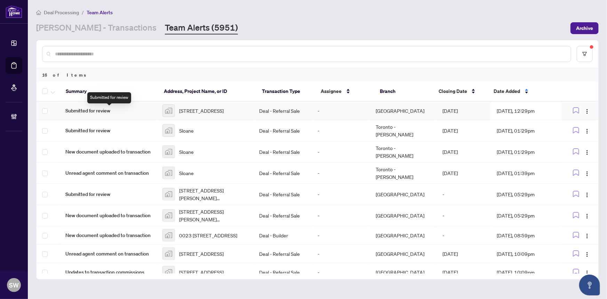
click at [132, 114] on span "Submitted for review" at bounding box center [108, 111] width 86 height 8
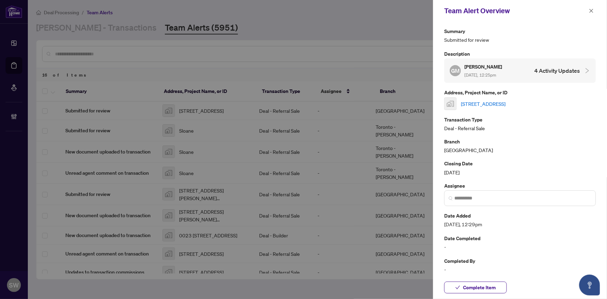
click at [480, 101] on link "[STREET_ADDRESS]" at bounding box center [483, 104] width 44 height 8
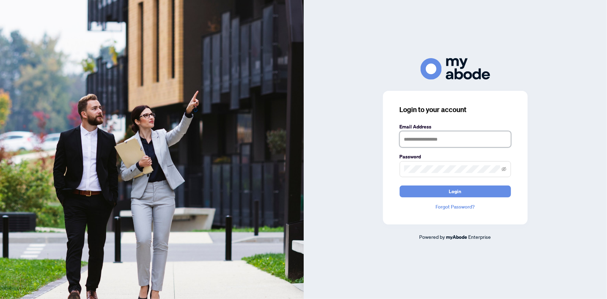
click at [432, 138] on input "text" at bounding box center [454, 139] width 111 height 16
type input "**********"
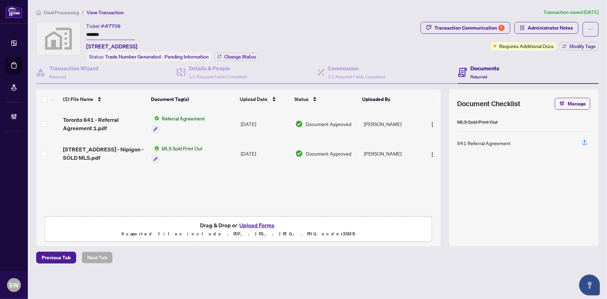
click at [94, 32] on input "*******" at bounding box center [110, 35] width 49 height 10
click at [478, 30] on div "Transaction Communication 1" at bounding box center [469, 27] width 70 height 11
